Goal: Task Accomplishment & Management: Complete application form

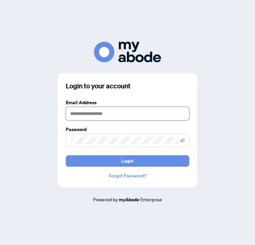
click at [96, 117] on input "text" at bounding box center [128, 113] width 124 height 13
type input "**********"
click at [128, 167] on button "Login" at bounding box center [128, 160] width 124 height 11
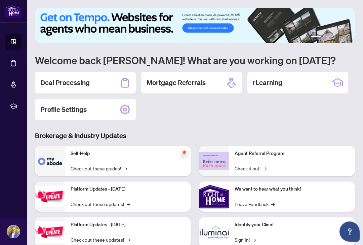
click at [86, 87] on h2 "Deal Processing" at bounding box center [64, 82] width 49 height 9
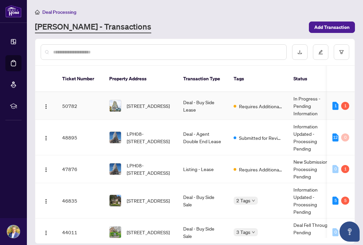
click at [255, 102] on div "1" at bounding box center [335, 106] width 6 height 8
click at [44, 104] on img "button" at bounding box center [45, 106] width 5 height 5
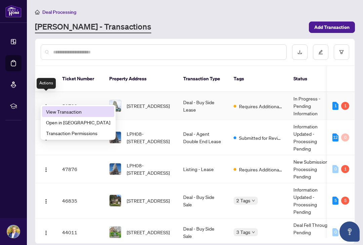
click at [70, 113] on span "View Transaction" at bounding box center [78, 111] width 64 height 7
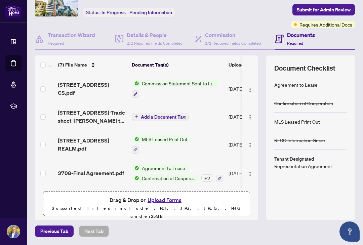
scroll to position [39, 0]
click at [246, 122] on button "button" at bounding box center [250, 116] width 11 height 11
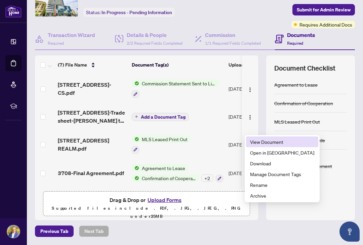
click at [255, 140] on span "View Document" at bounding box center [282, 141] width 64 height 7
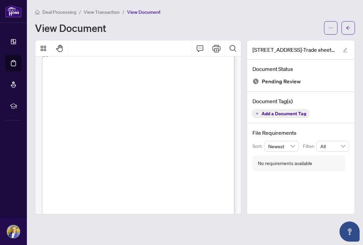
scroll to position [22, 0]
click at [255, 26] on icon "ellipsis" at bounding box center [330, 28] width 5 height 5
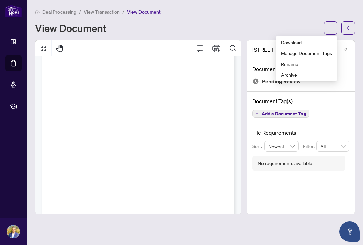
click at [255, 40] on span "Download" at bounding box center [306, 42] width 51 height 7
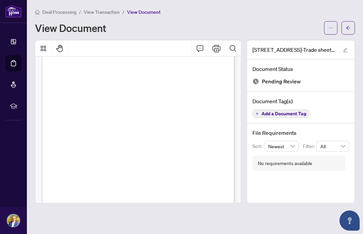
click at [0, 0] on link "Dashboard" at bounding box center [0, 0] width 0 height 0
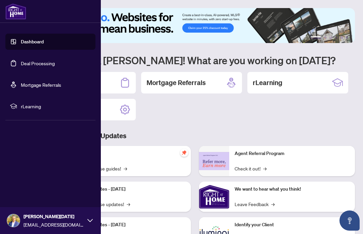
click at [45, 64] on link "Deal Processing" at bounding box center [38, 63] width 34 height 6
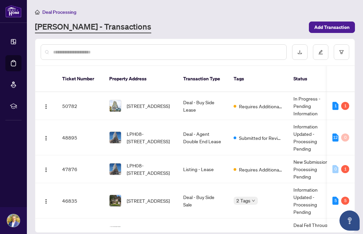
click at [162, 24] on div "[PERSON_NAME] - Transactions" at bounding box center [170, 27] width 270 height 12
click at [159, 102] on span "[STREET_ADDRESS]" at bounding box center [148, 105] width 43 height 7
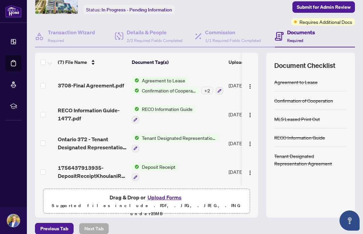
scroll to position [39, 0]
click at [169, 202] on button "Upload Forms" at bounding box center [165, 197] width 38 height 9
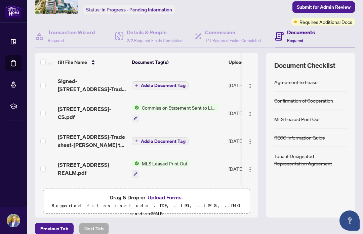
scroll to position [0, 0]
click at [167, 88] on span "Add a Document Tag" at bounding box center [163, 85] width 45 height 5
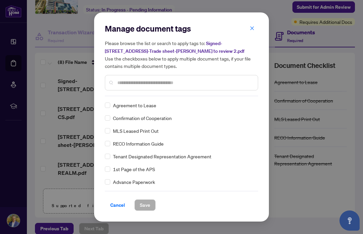
click at [191, 83] on input "text" at bounding box center [184, 82] width 135 height 7
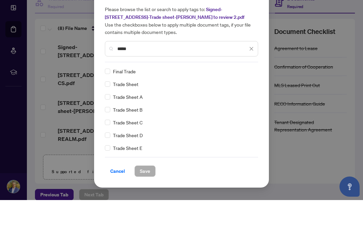
type input "*****"
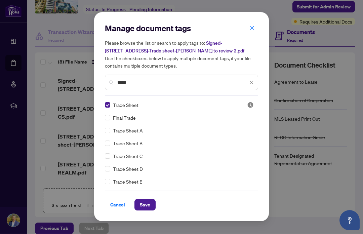
click at [148, 202] on span "Save" at bounding box center [145, 205] width 10 height 11
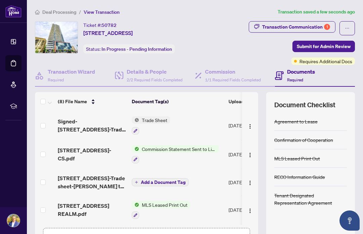
scroll to position [0, 0]
click at [255, 41] on span "Submit for Admin Review" at bounding box center [324, 46] width 54 height 11
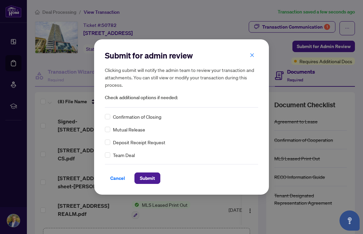
click at [150, 178] on span "Submit" at bounding box center [147, 178] width 15 height 11
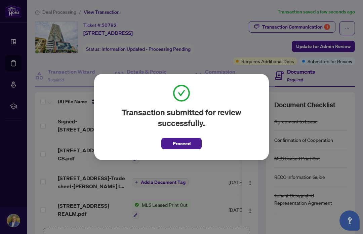
click at [191, 143] on button "Proceed" at bounding box center [181, 143] width 40 height 11
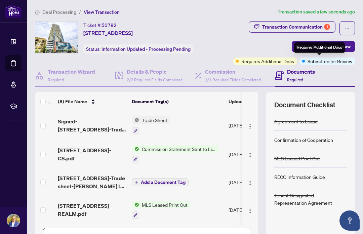
click at [255, 57] on span "Requires Additional Docs" at bounding box center [267, 60] width 53 height 7
click at [255, 26] on div "Transaction Communication 1" at bounding box center [296, 27] width 68 height 11
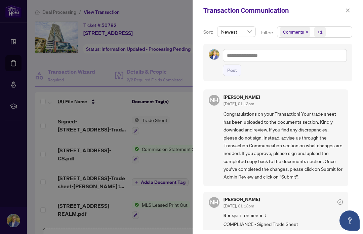
click at [255, 12] on icon "close" at bounding box center [347, 10] width 5 height 5
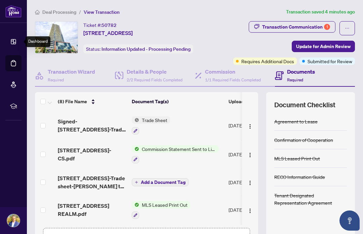
click at [0, 0] on link "Dashboard" at bounding box center [0, 0] width 0 height 0
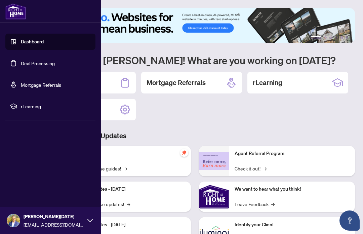
click at [25, 39] on link "Dashboard" at bounding box center [32, 42] width 23 height 6
click at [255, 118] on div "Deal Processing Mortgage Referrals rLearning Profile Settings" at bounding box center [195, 96] width 320 height 48
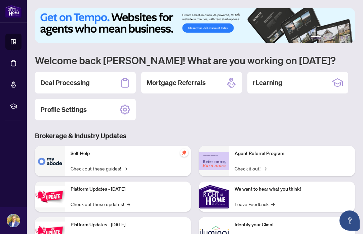
click at [90, 85] on div "Deal Processing" at bounding box center [85, 83] width 101 height 22
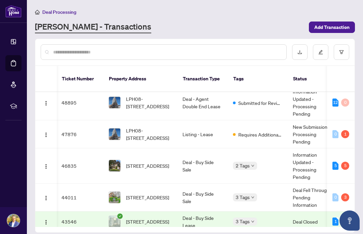
scroll to position [0, 1]
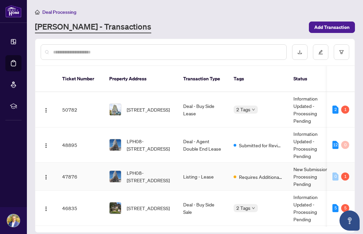
click at [170, 171] on span "LPH08-[STREET_ADDRESS]" at bounding box center [150, 176] width 46 height 15
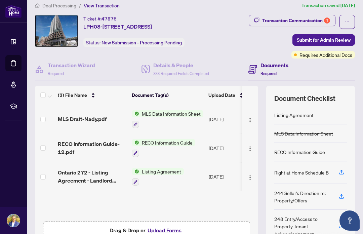
click at [231, 198] on div "MLS Draft-Nady.pdf MLS Data Information Sheet [DATE] Document Approved RECO Inf…" at bounding box center [146, 162] width 223 height 114
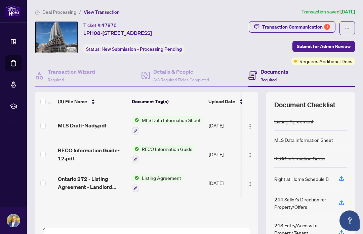
click at [255, 28] on div "Transaction Communication 1" at bounding box center [296, 27] width 68 height 11
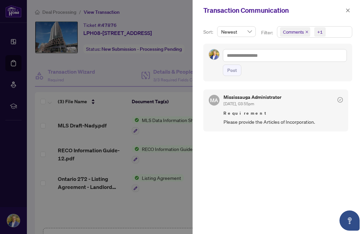
click at [255, 15] on span "button" at bounding box center [347, 10] width 5 height 11
